Goal: Book appointment/travel/reservation

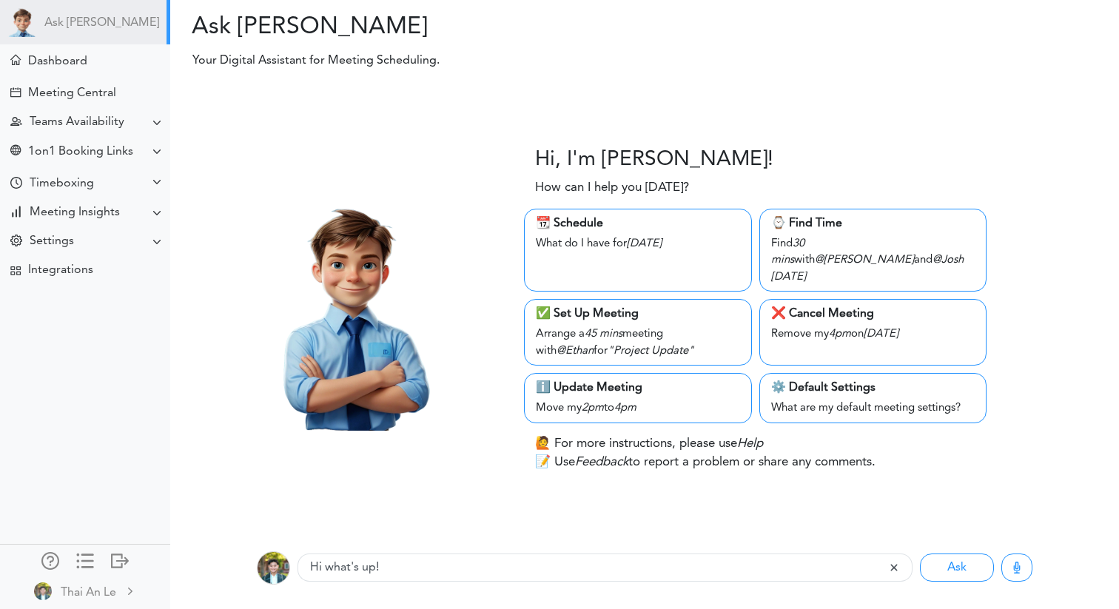
click at [122, 151] on div "1on1 Booking Links" at bounding box center [80, 152] width 105 height 14
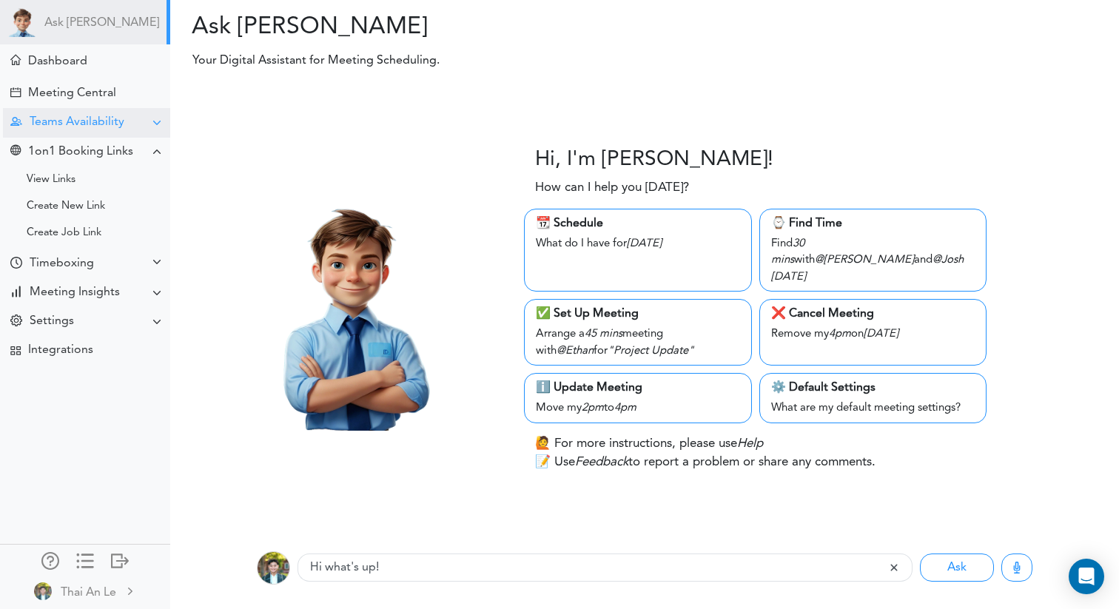
click at [112, 126] on div "Teams Availability" at bounding box center [77, 122] width 95 height 14
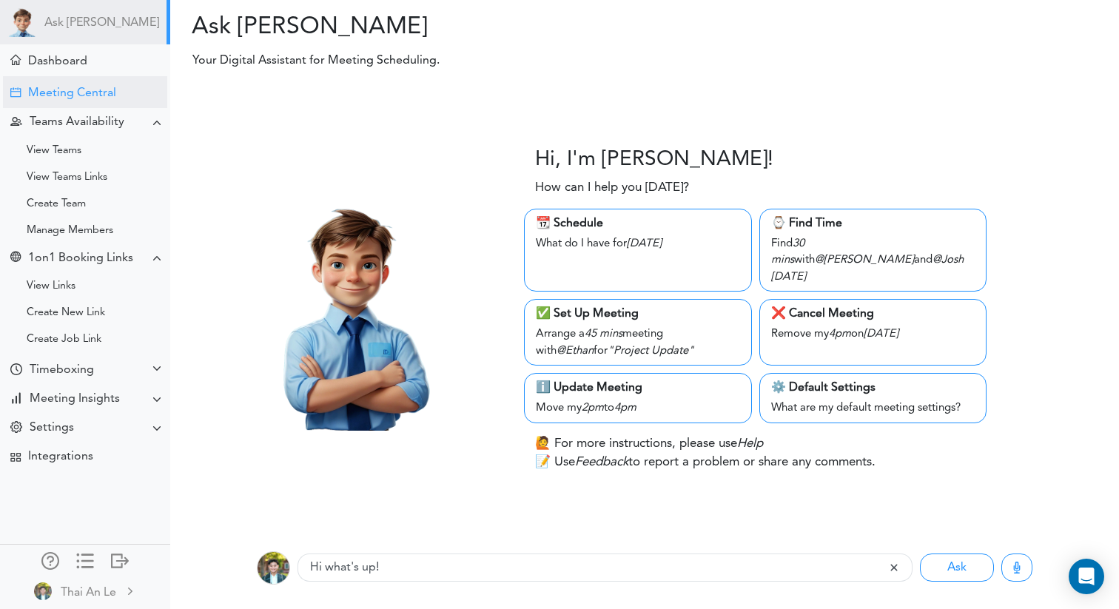
click at [106, 101] on div "Meeting Central" at bounding box center [85, 92] width 164 height 32
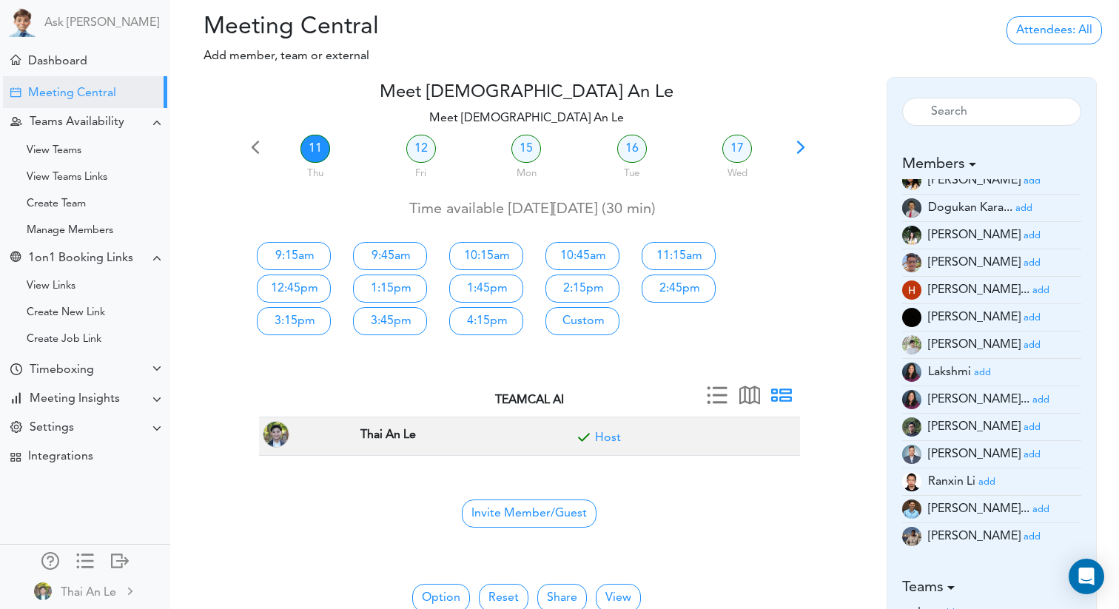
scroll to position [58, 0]
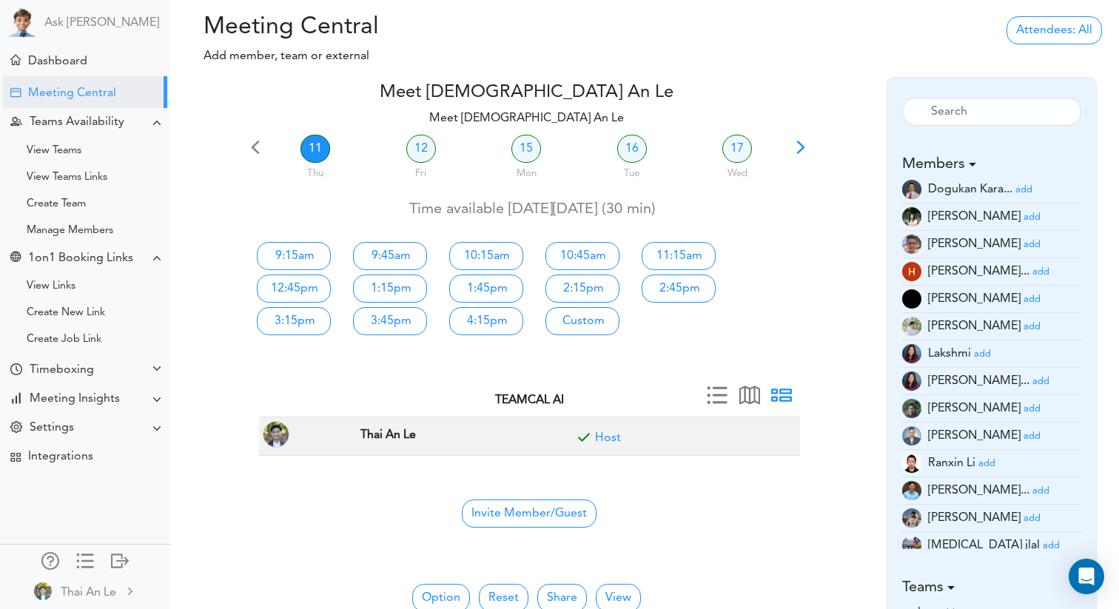
click at [1024, 431] on link "add" at bounding box center [1032, 436] width 17 height 12
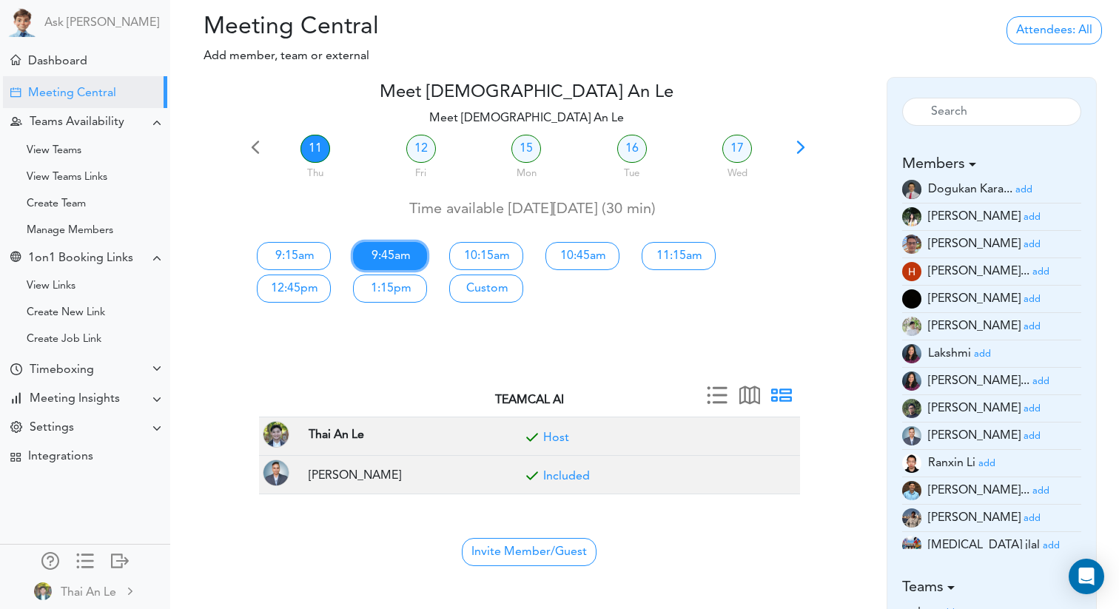
click at [406, 256] on link "9:45am" at bounding box center [390, 256] width 74 height 28
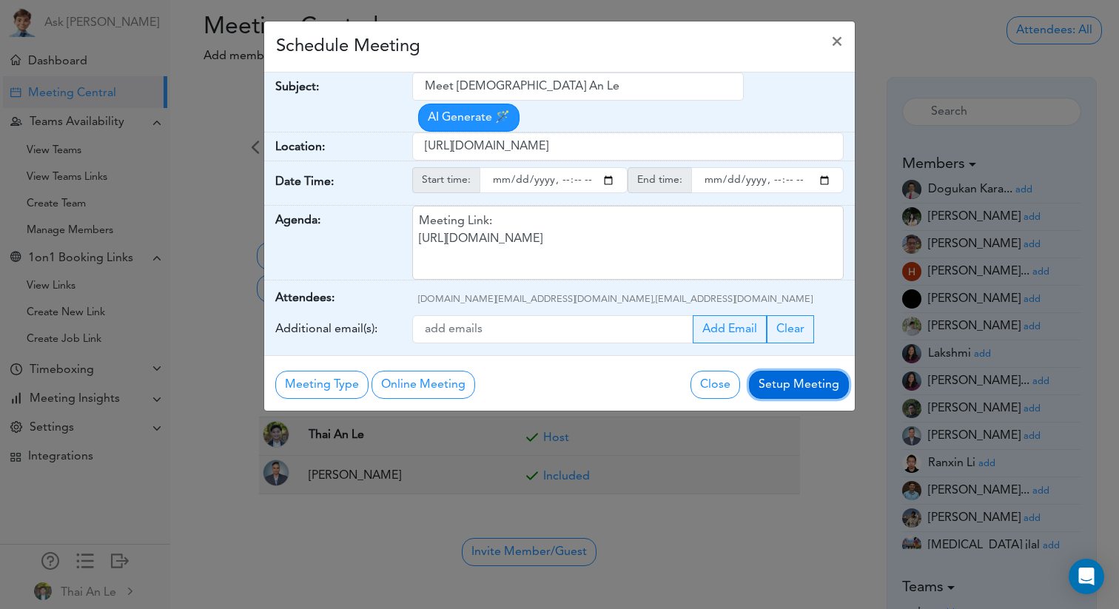
click at [772, 384] on button "Setup Meeting" at bounding box center [799, 385] width 100 height 28
